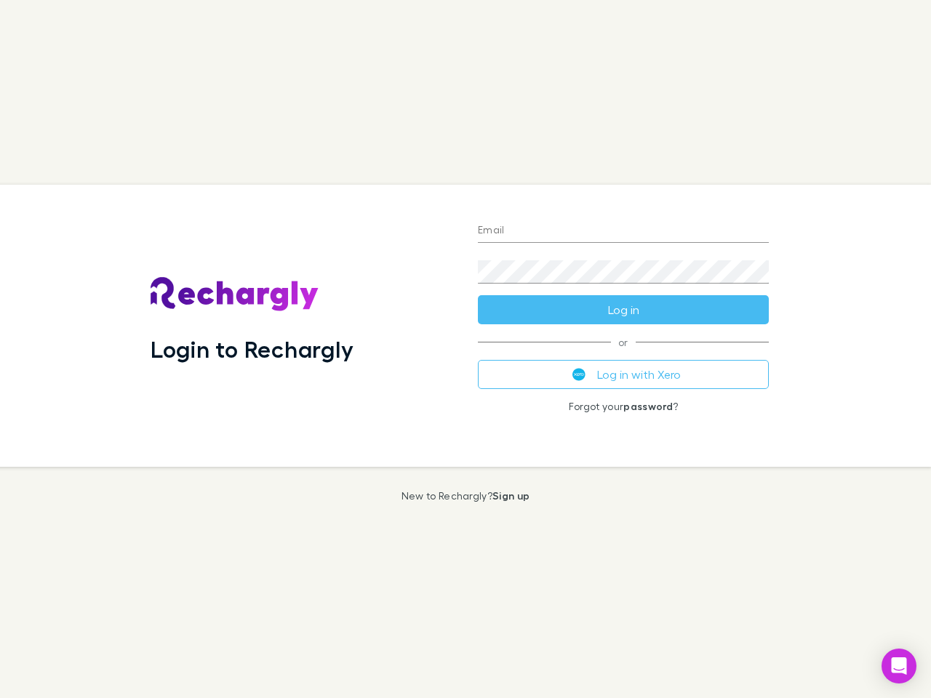
click at [465, 349] on div "Login to Rechargly" at bounding box center [302, 326] width 327 height 282
click at [623, 231] on input "Email" at bounding box center [623, 231] width 291 height 23
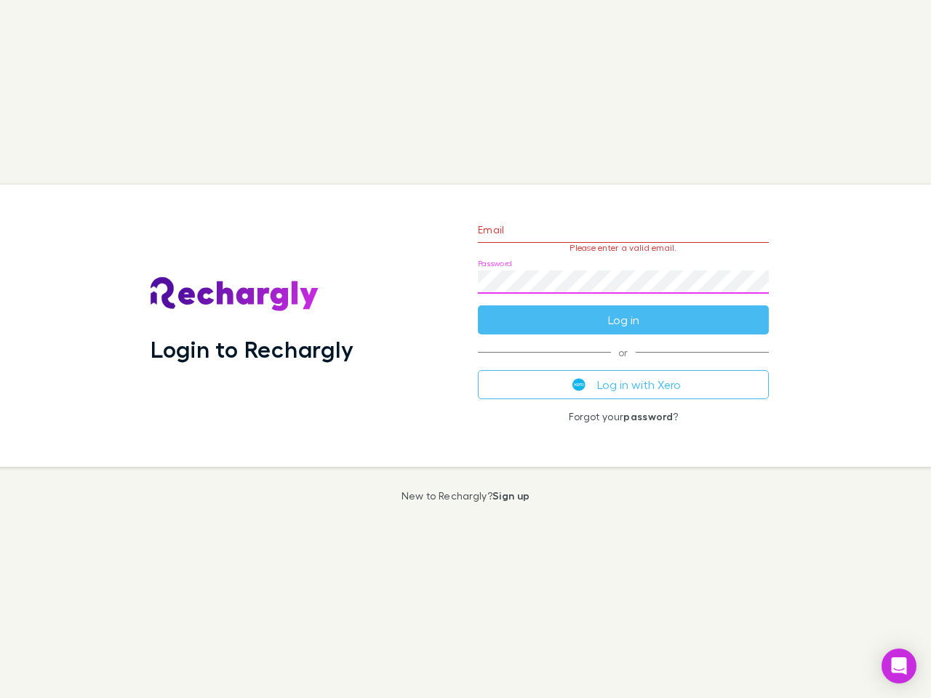
click at [623, 310] on form "Email Please enter a valid email. Password Log in" at bounding box center [623, 271] width 291 height 127
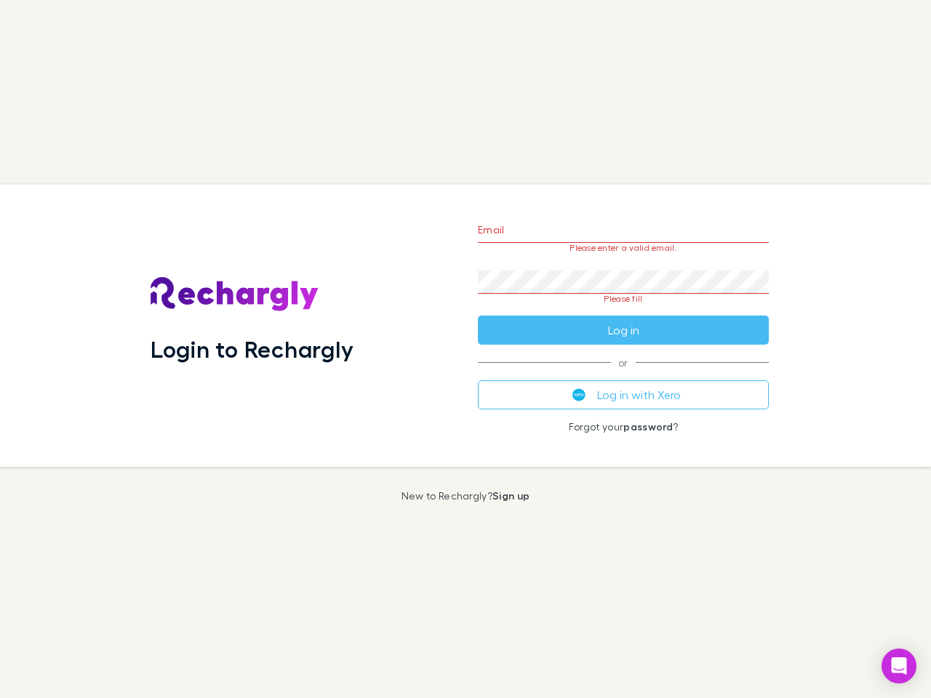
click at [623, 374] on div "Email Please enter a valid email. Password Please fill Log in or Log in with Xe…" at bounding box center [623, 326] width 314 height 282
click at [899, 666] on icon "Open Intercom Messenger" at bounding box center [898, 665] width 15 height 17
